Goal: Check status: Check status

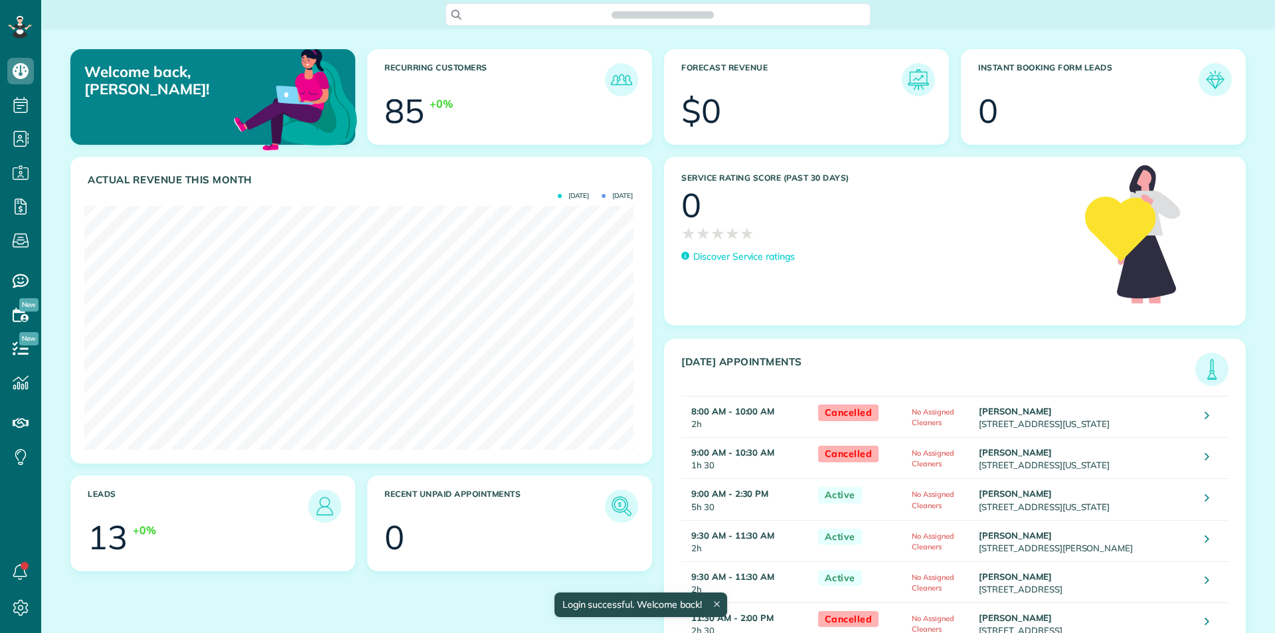
scroll to position [244, 549]
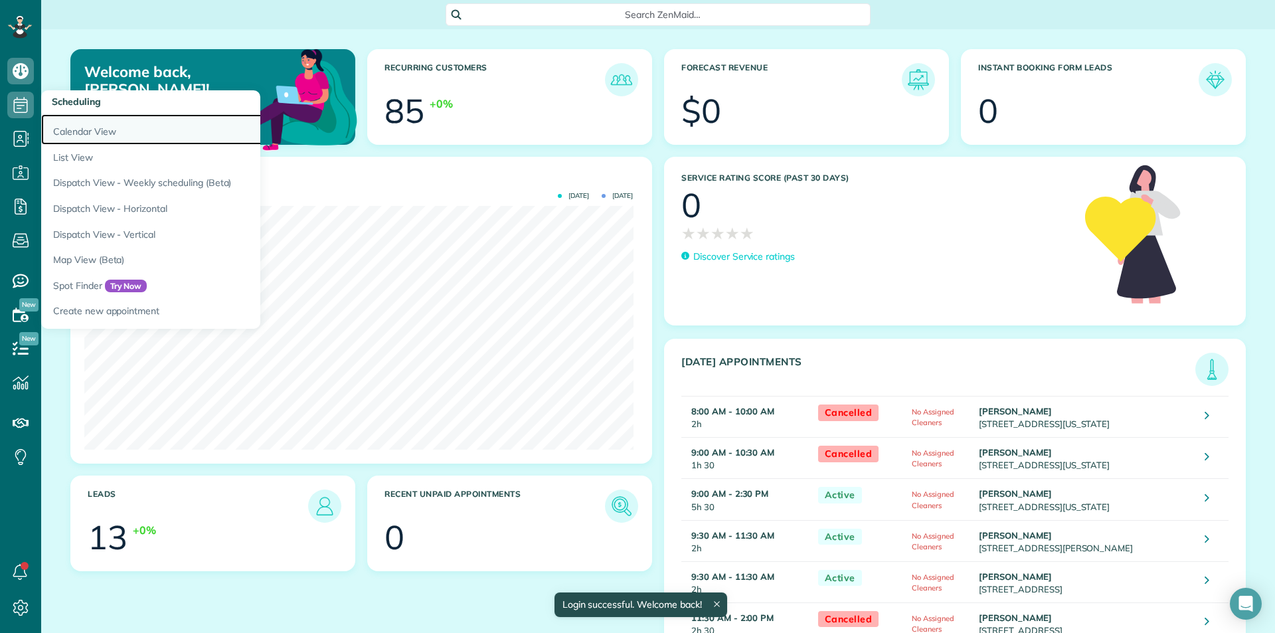
click at [90, 132] on link "Calendar View" at bounding box center [207, 129] width 332 height 31
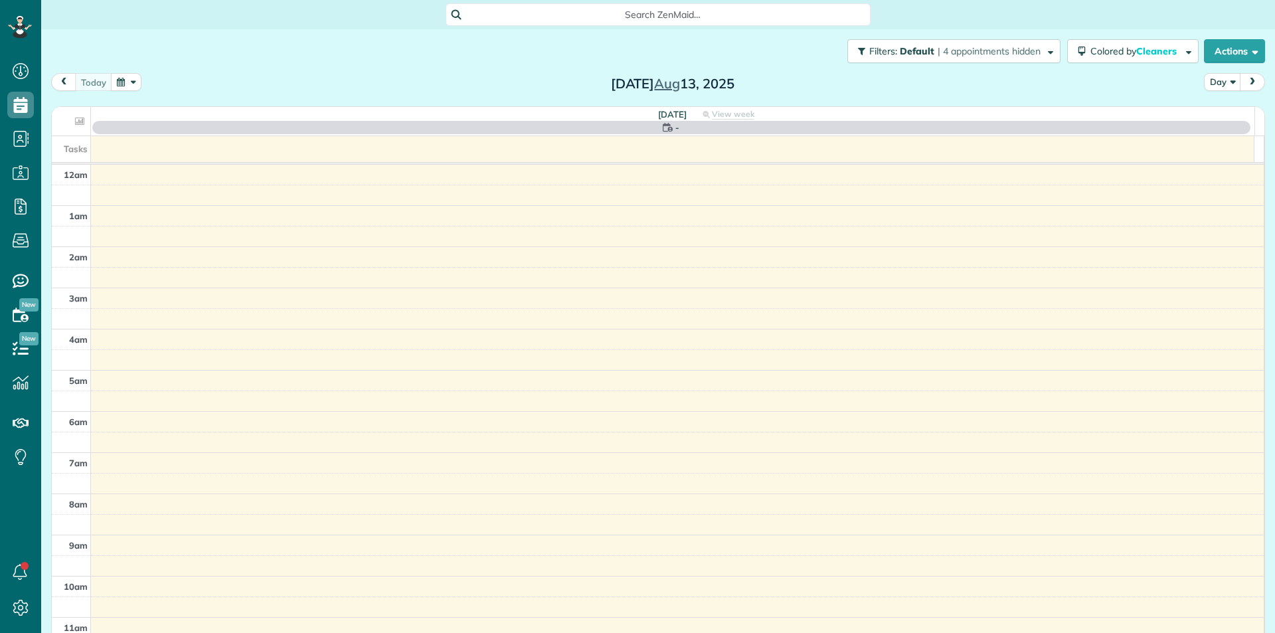
scroll to position [255, 0]
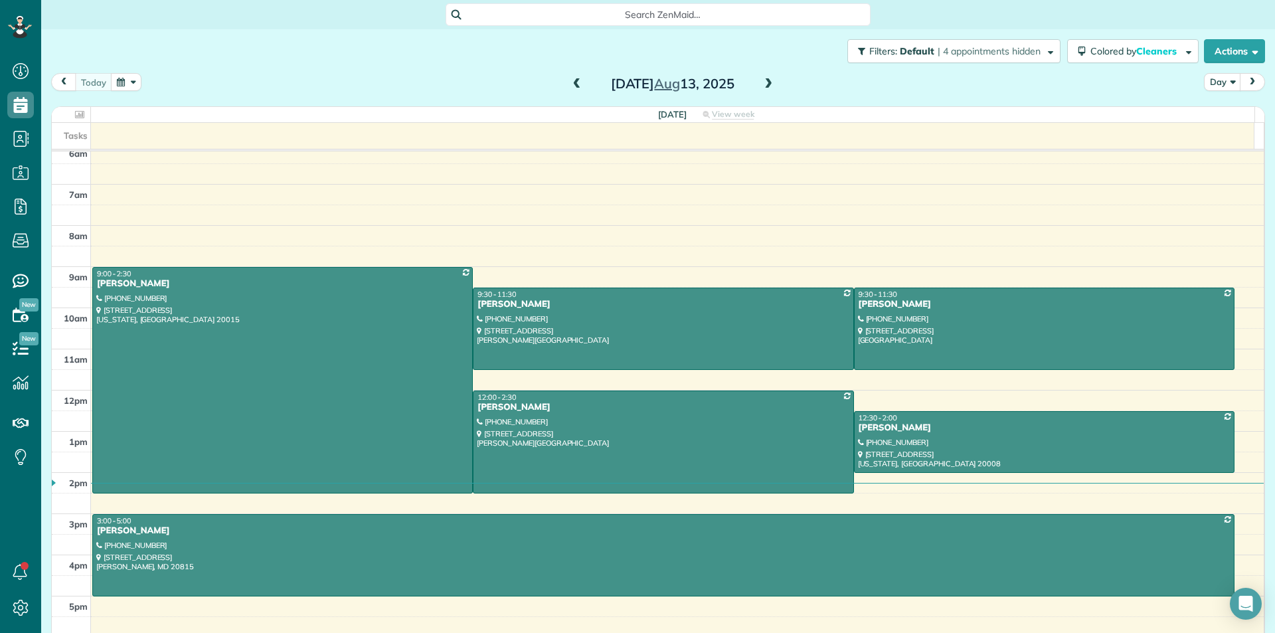
click at [764, 81] on span at bounding box center [768, 84] width 15 height 12
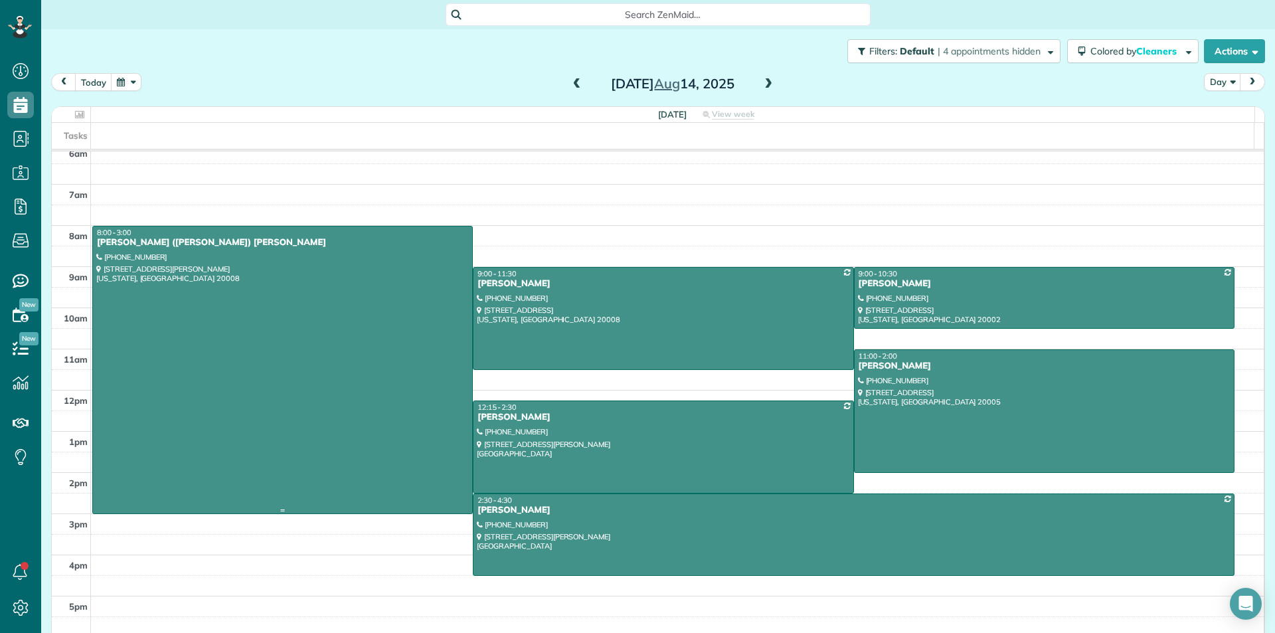
click at [315, 357] on div at bounding box center [282, 369] width 379 height 287
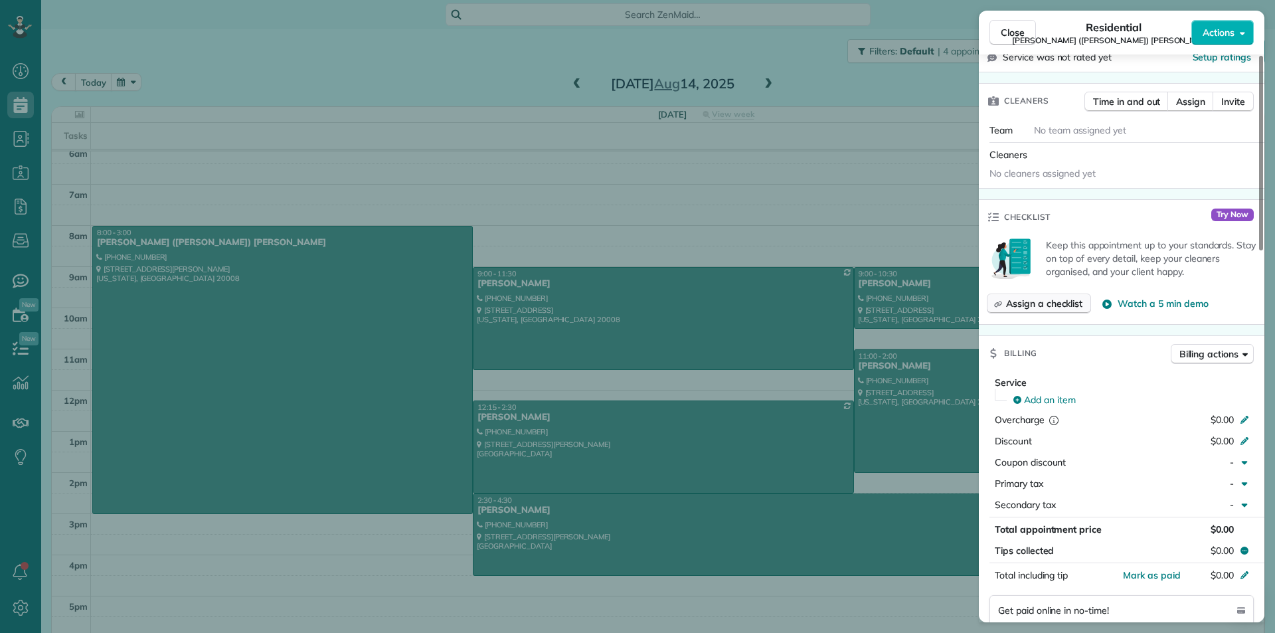
scroll to position [737, 0]
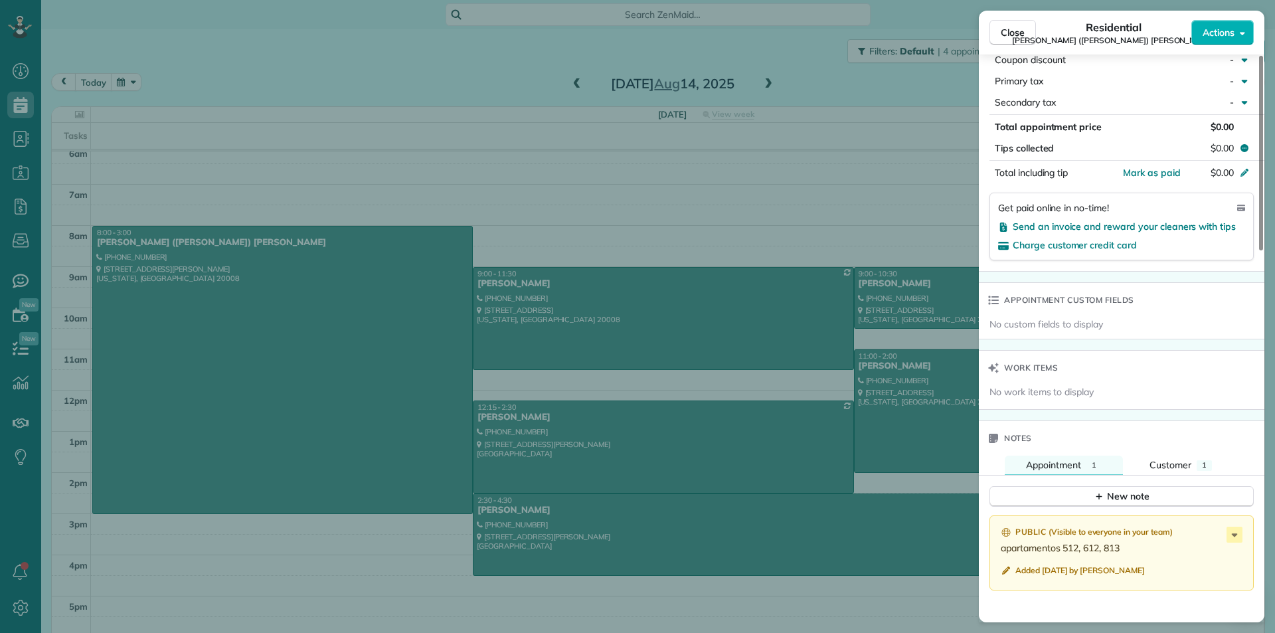
drag, startPoint x: 1128, startPoint y: 521, endPoint x: 986, endPoint y: 521, distance: 142.1
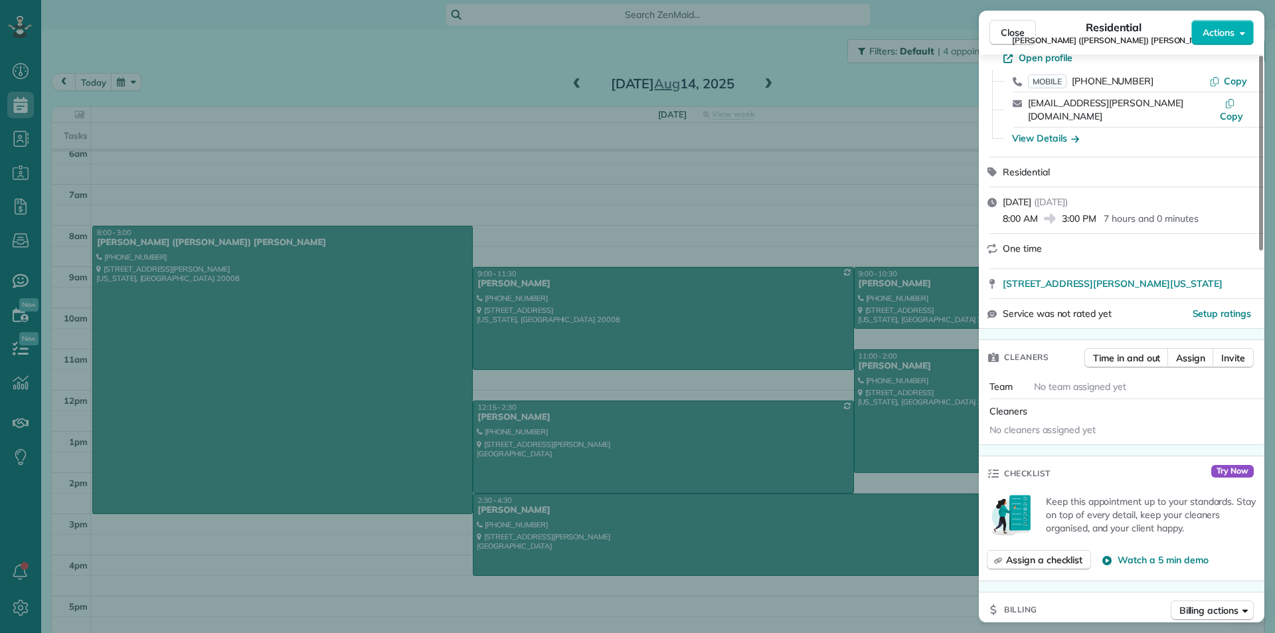
scroll to position [0, 0]
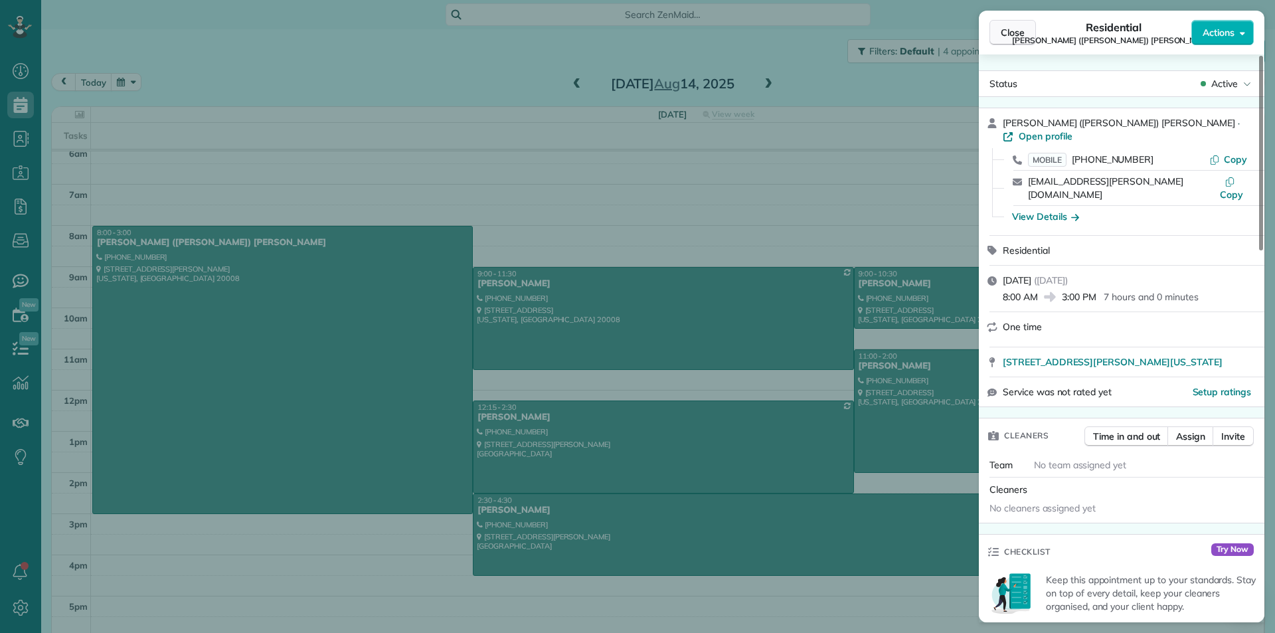
click at [1033, 32] on button "Close" at bounding box center [1013, 32] width 46 height 25
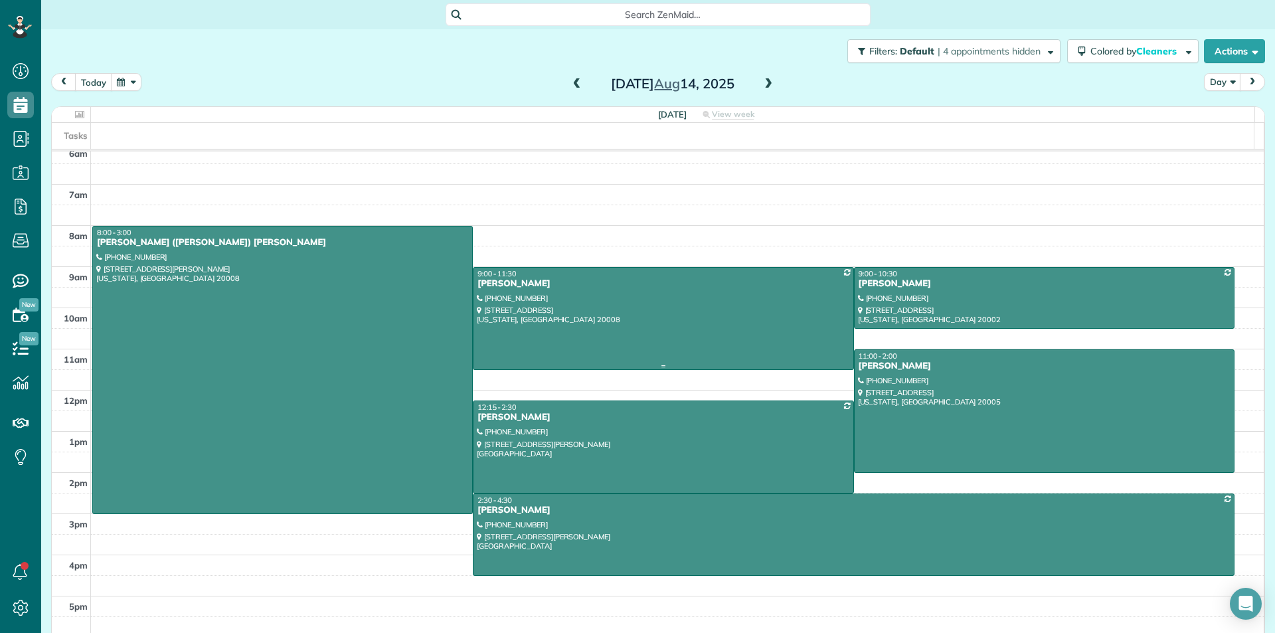
scroll to position [17, 0]
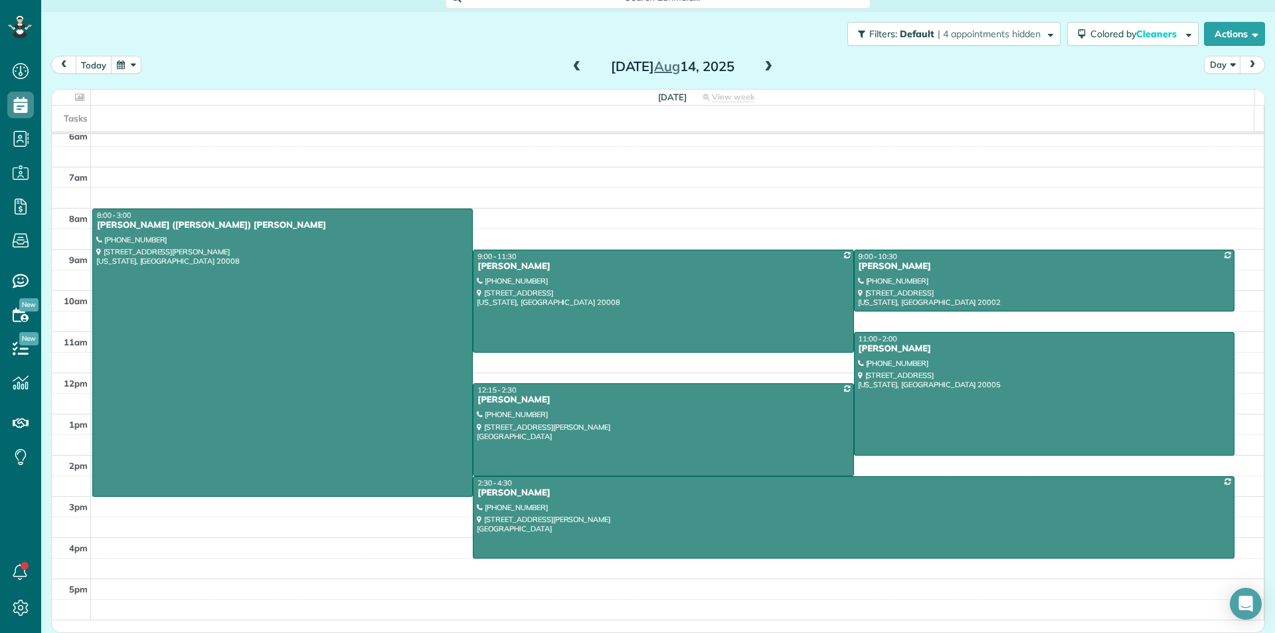
click at [62, 70] on button "prev" at bounding box center [63, 65] width 25 height 18
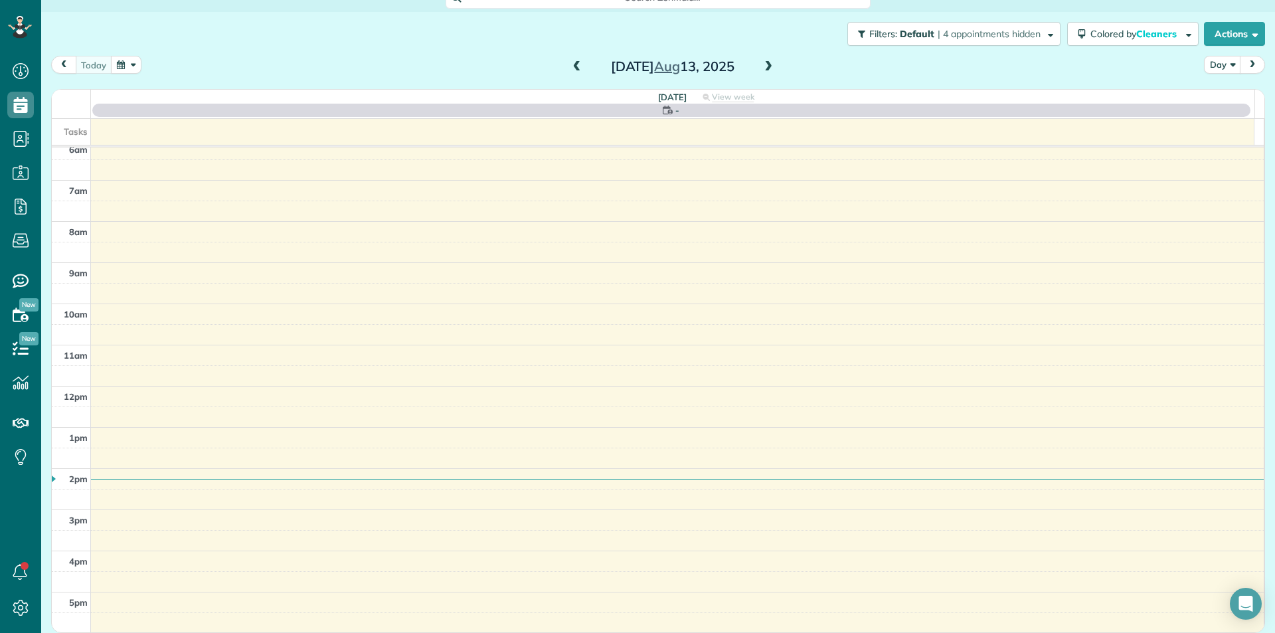
scroll to position [16, 0]
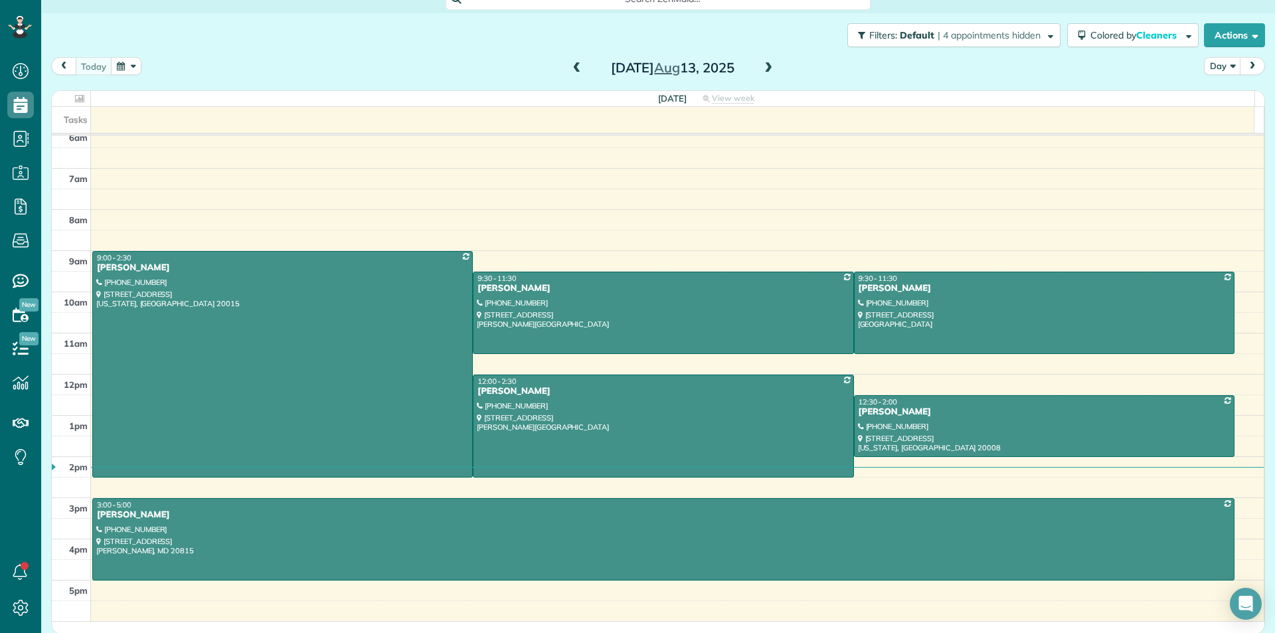
click at [62, 70] on span "prev" at bounding box center [63, 66] width 11 height 9
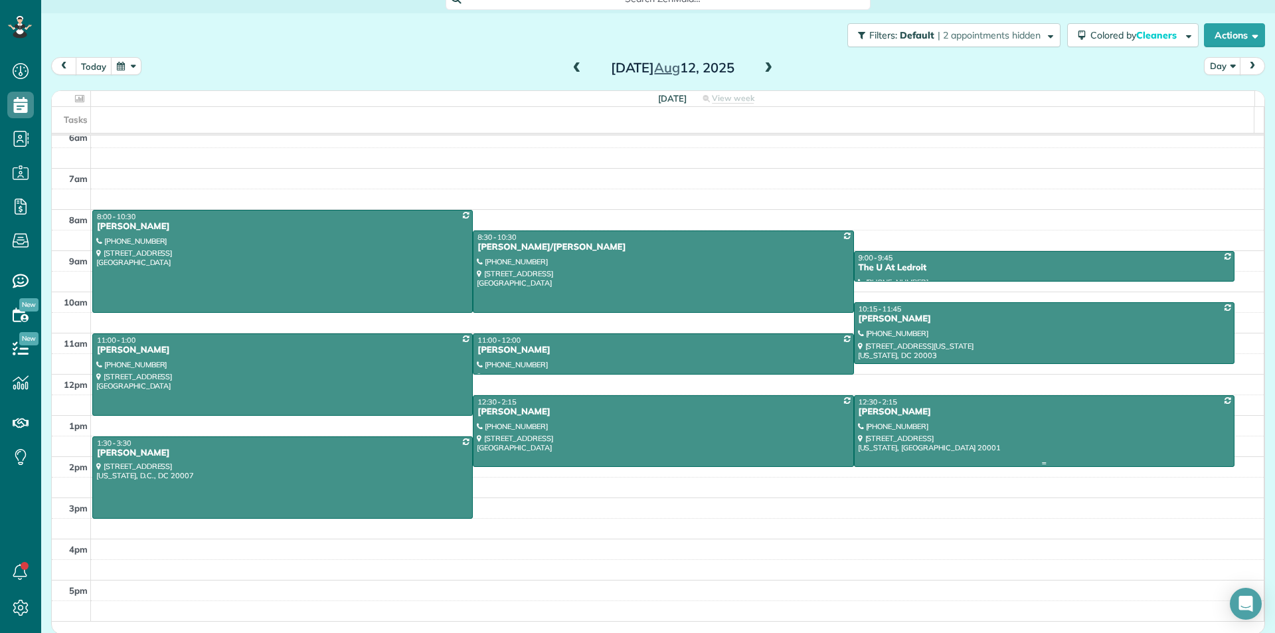
click at [923, 437] on div at bounding box center [1044, 431] width 379 height 71
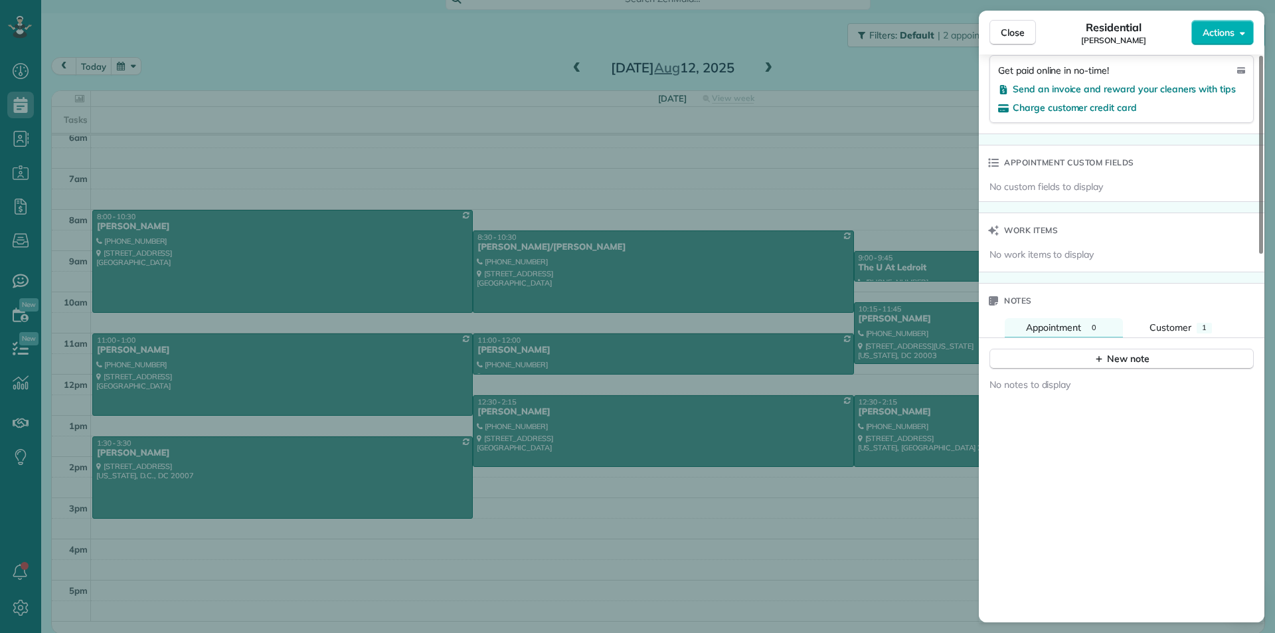
scroll to position [1053, 0]
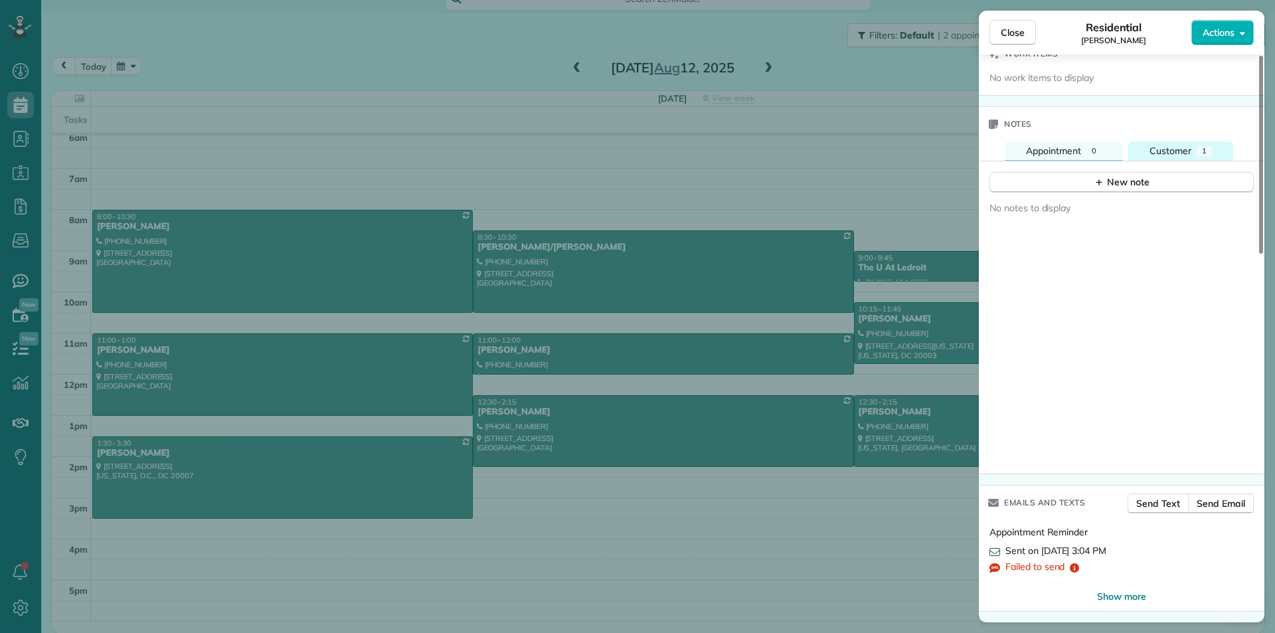
click at [1136, 152] on button "Customer 1" at bounding box center [1180, 150] width 105 height 19
